Goal: Information Seeking & Learning: Learn about a topic

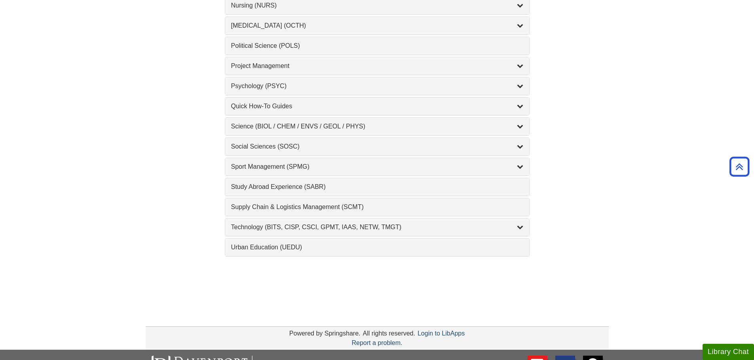
scroll to position [831, 0]
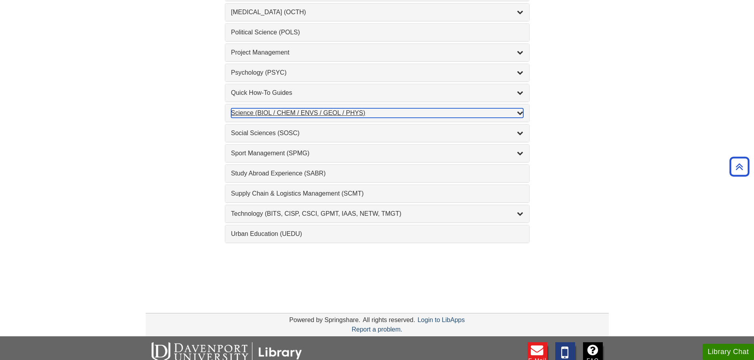
click at [269, 111] on div "Science (BIOL / CHEM / ENVS / GEOL / PHYS) , 7 guides" at bounding box center [377, 112] width 292 height 9
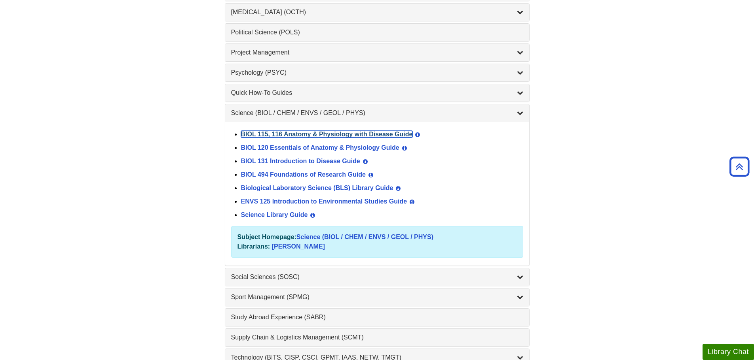
click at [279, 133] on link "BIOL 115, 116 Anatomy & Physiology with Disease Guide" at bounding box center [327, 134] width 172 height 7
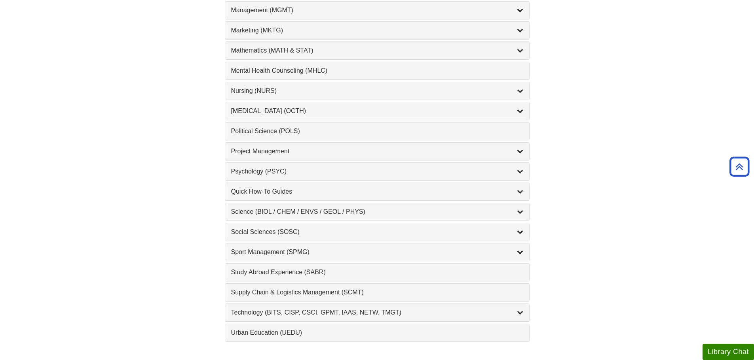
scroll to position [752, 0]
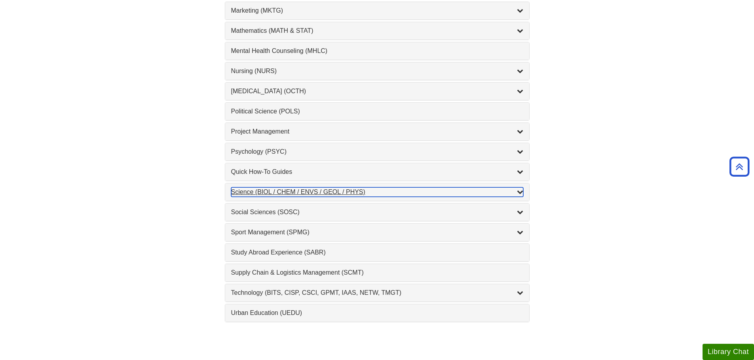
click at [277, 188] on div "Science (BIOL / CHEM / ENVS / GEOL / PHYS) , 7 guides" at bounding box center [377, 192] width 292 height 9
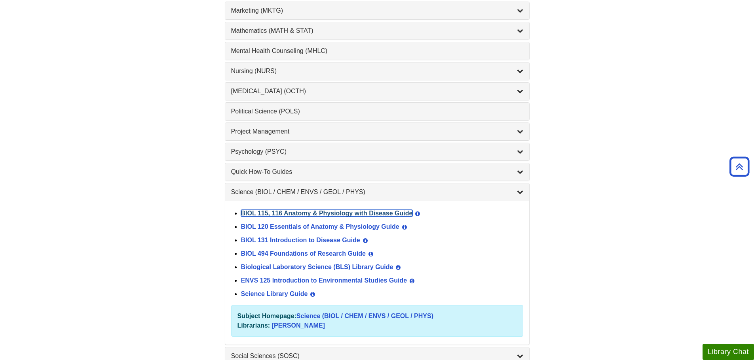
click at [279, 214] on link "BIOL 115, 116 Anatomy & Physiology with Disease Guide" at bounding box center [327, 213] width 172 height 7
